Goal: Transaction & Acquisition: Download file/media

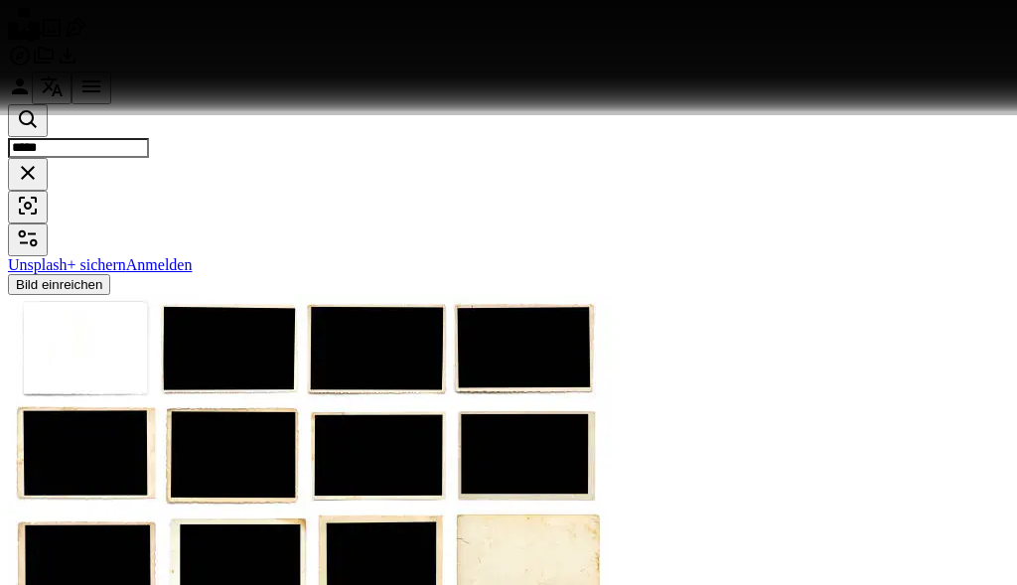
scroll to position [26854, 0]
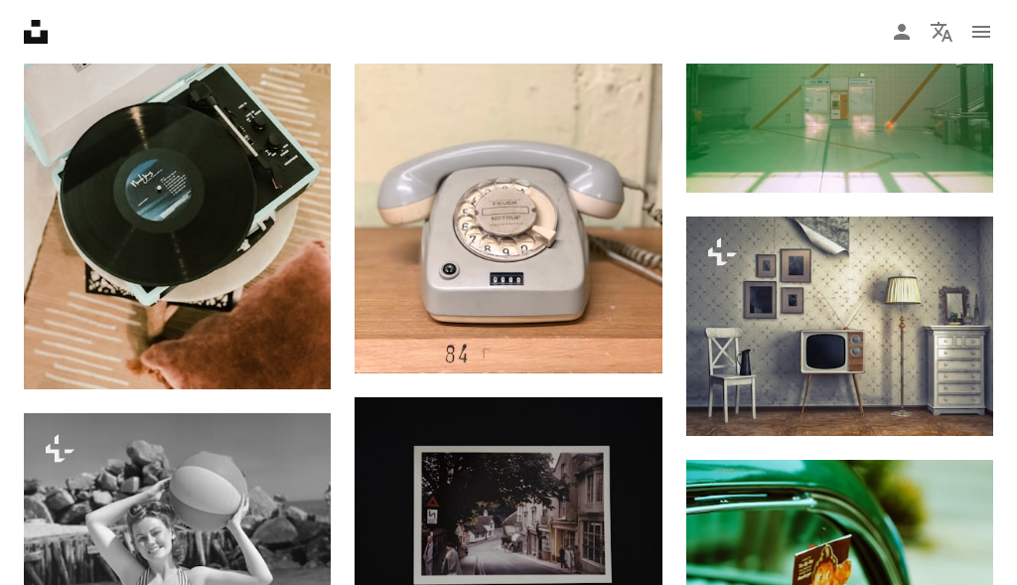
scroll to position [26854, 0]
click at [888, 384] on button "A lock Herunterladen" at bounding box center [902, 400] width 142 height 32
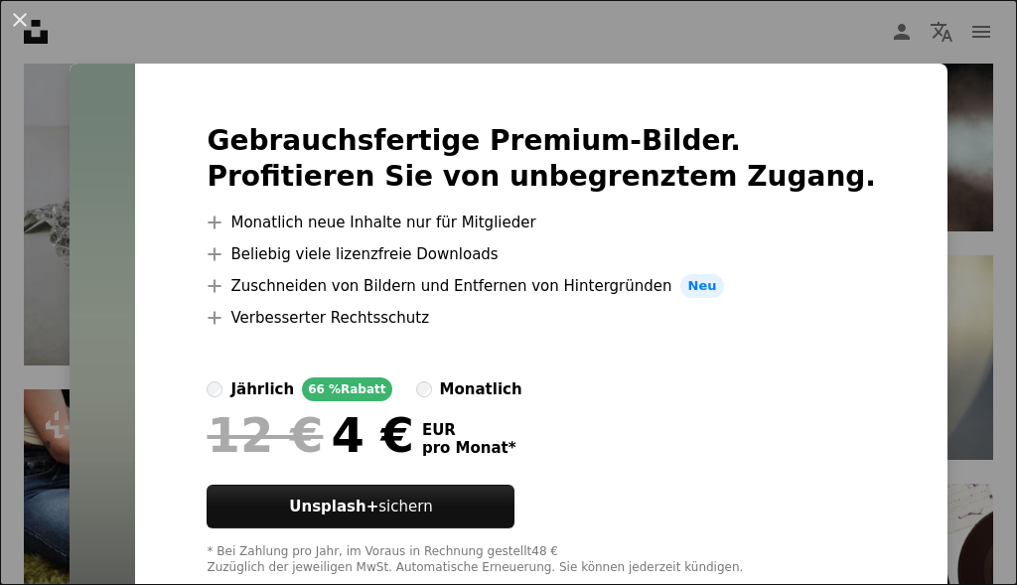
scroll to position [27773, 0]
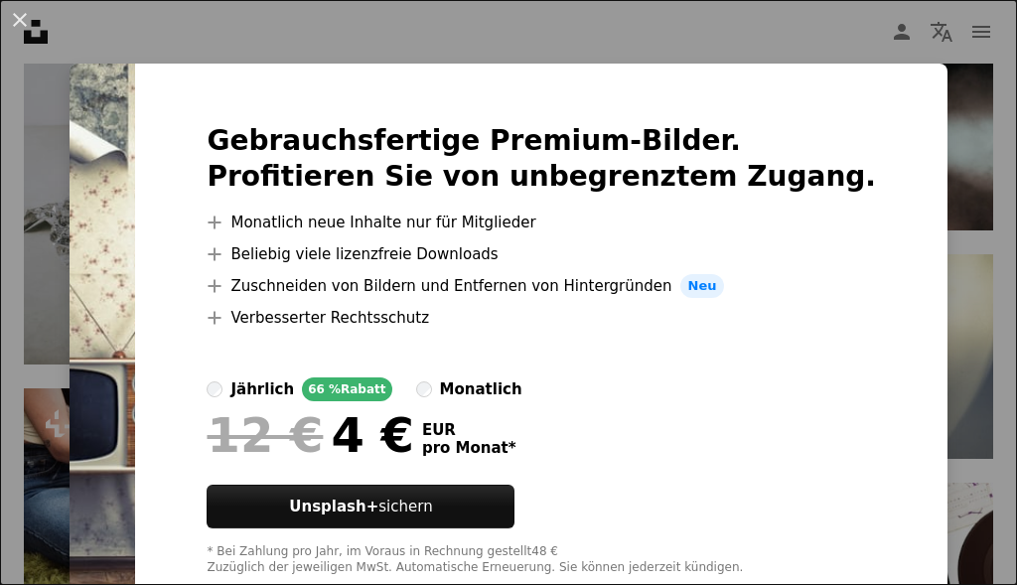
click at [29, 277] on div "An X shape Gebrauchsfertige Premium-Bilder. Profitieren Sie von unbegrenztem Zu…" at bounding box center [508, 292] width 1017 height 585
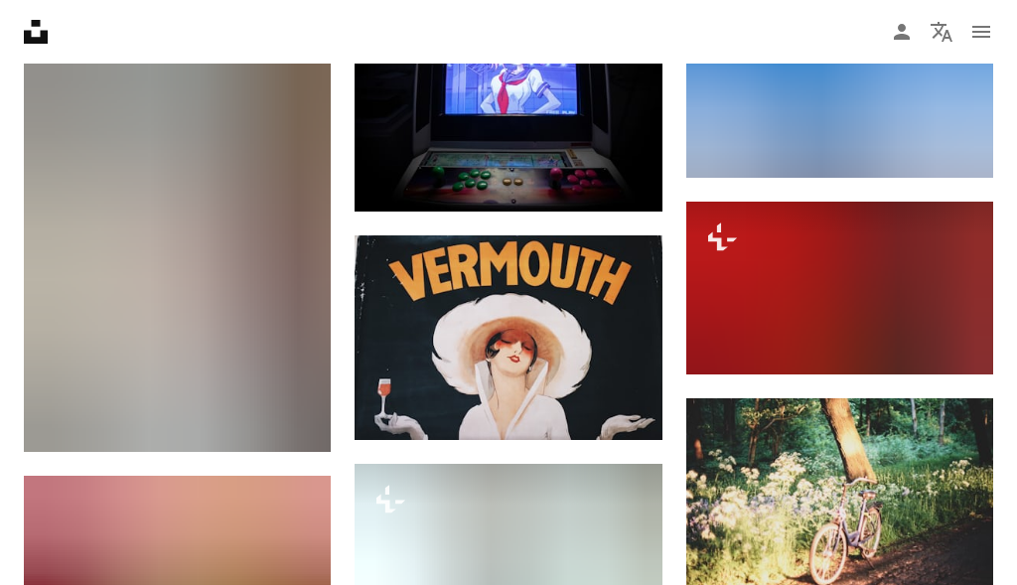
scroll to position [32442, 0]
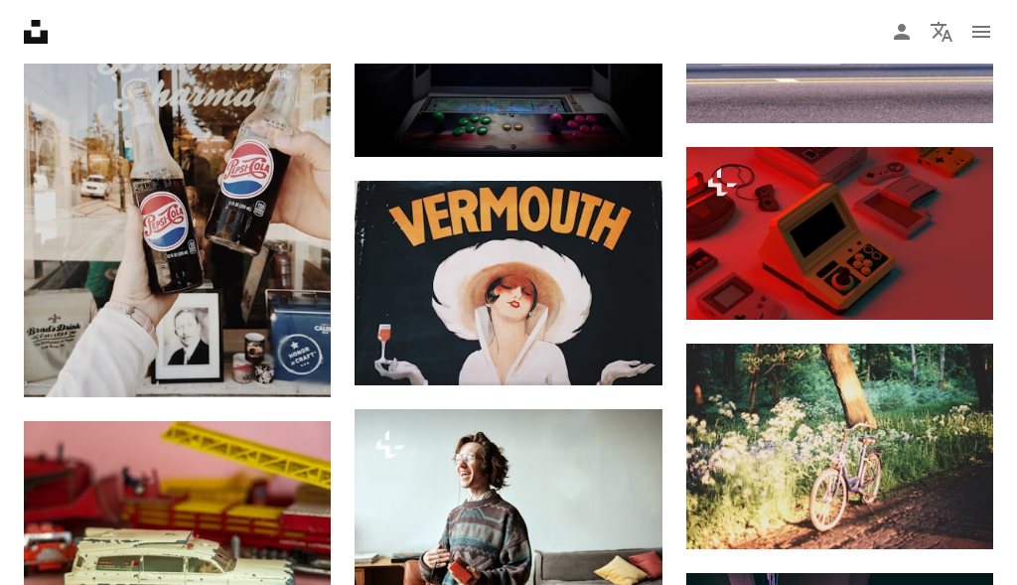
click at [891, 124] on img at bounding box center [839, 22] width 307 height 205
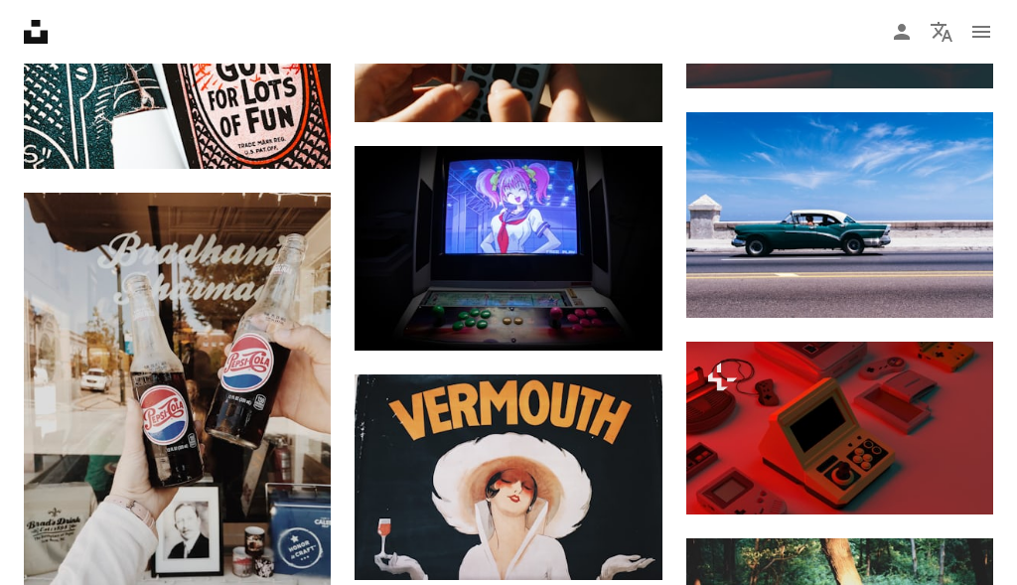
click at [963, 266] on link "Arrow pointing down" at bounding box center [953, 282] width 40 height 32
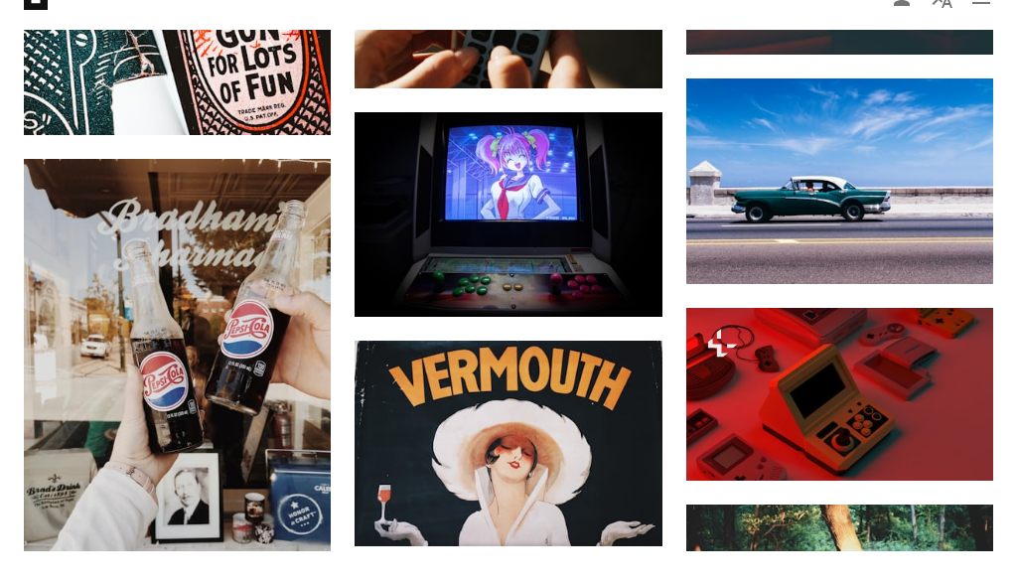
click at [960, 269] on icon "Arrow pointing down" at bounding box center [953, 281] width 16 height 24
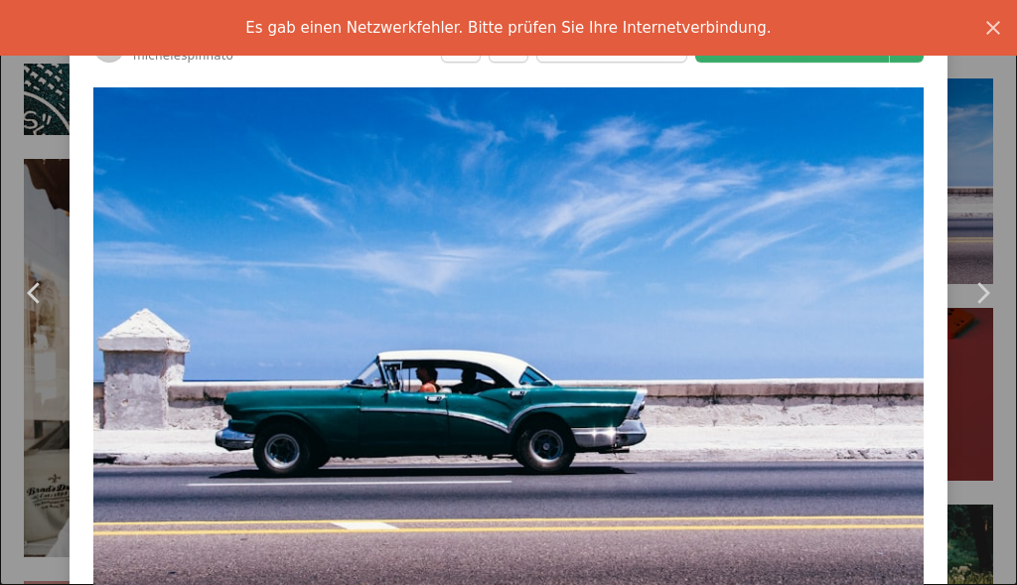
scroll to position [0, 0]
click at [997, 35] on icon "An X shape" at bounding box center [993, 28] width 24 height 24
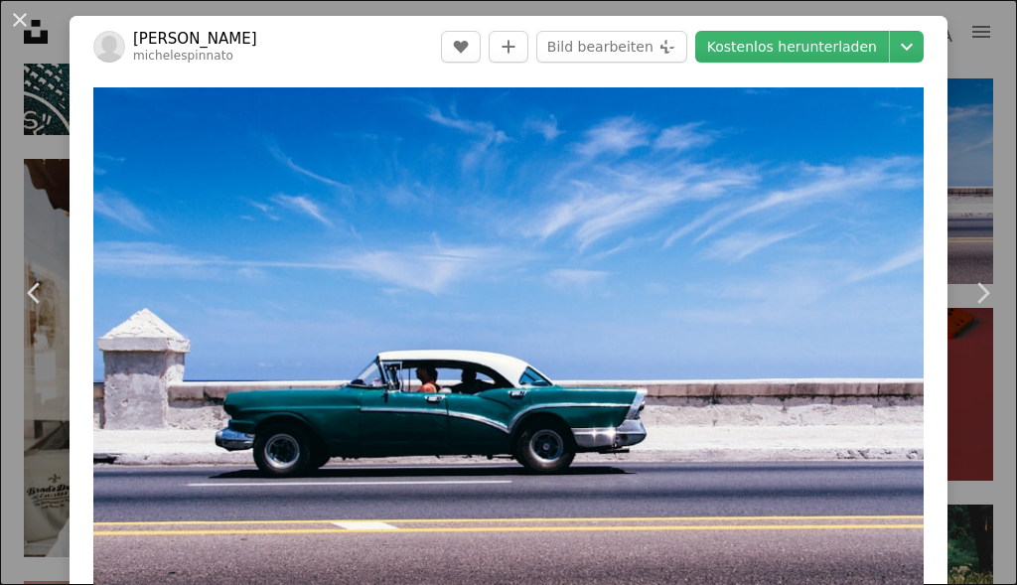
click at [857, 45] on link "Kostenlos herunterladen" at bounding box center [792, 47] width 194 height 32
click at [19, 584] on div "An X shape Chevron left Chevron right michele spinnato michelespinnato A heart …" at bounding box center [508, 292] width 1017 height 585
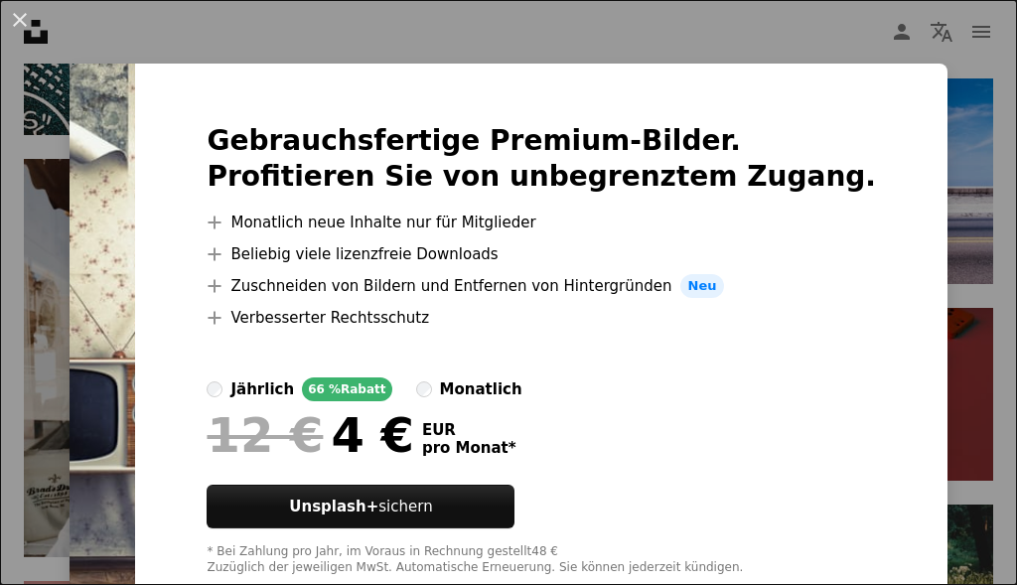
click at [135, 259] on img at bounding box center [103, 350] width 66 height 572
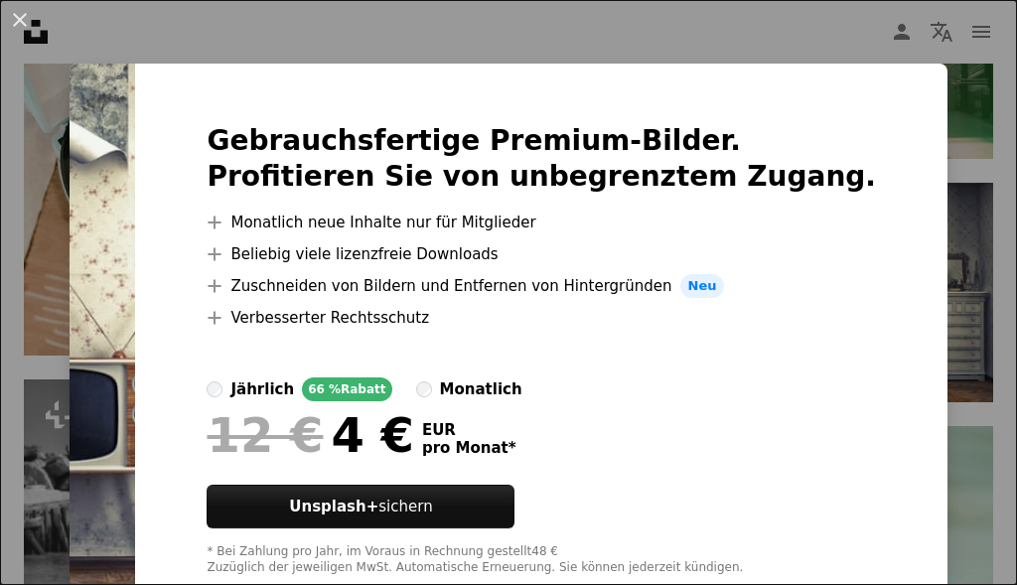
click at [972, 153] on div "An X shape Gebrauchsfertige Premium-Bilder. Profitieren Sie von unbegrenztem Zu…" at bounding box center [508, 292] width 1017 height 585
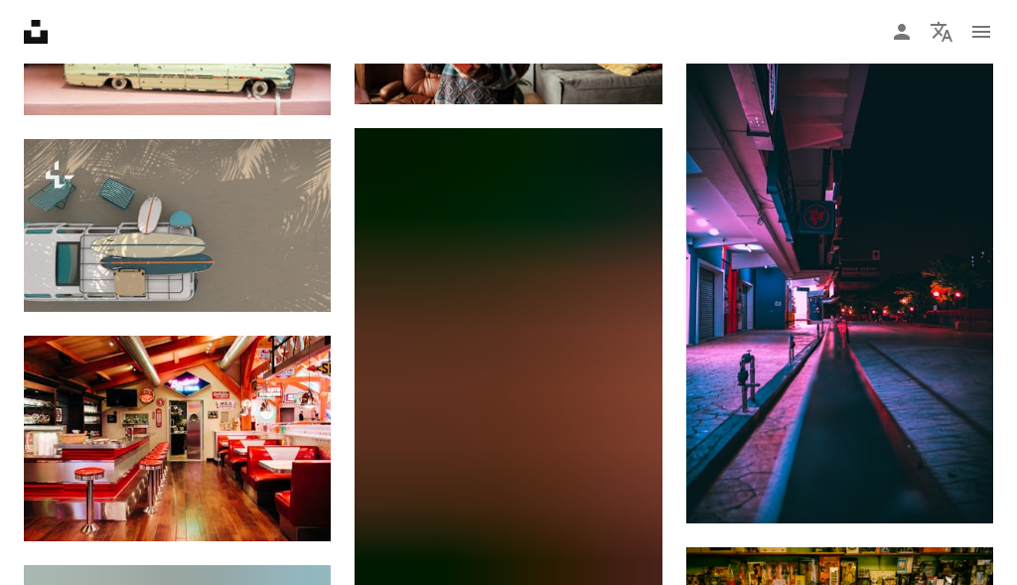
scroll to position [32969, 0]
